Goal: Find specific page/section: Find specific page/section

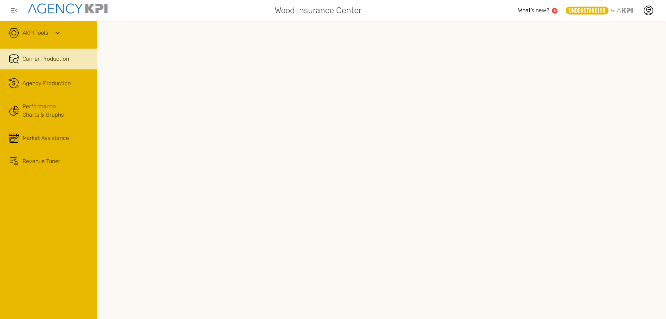
click at [54, 34] on icon at bounding box center [57, 33] width 8 height 8
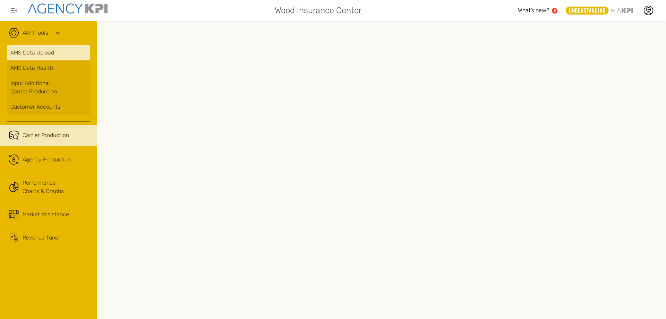
click at [41, 51] on link "AMS Data Upload" at bounding box center [48, 52] width 83 height 15
